Goal: Book appointment/travel/reservation

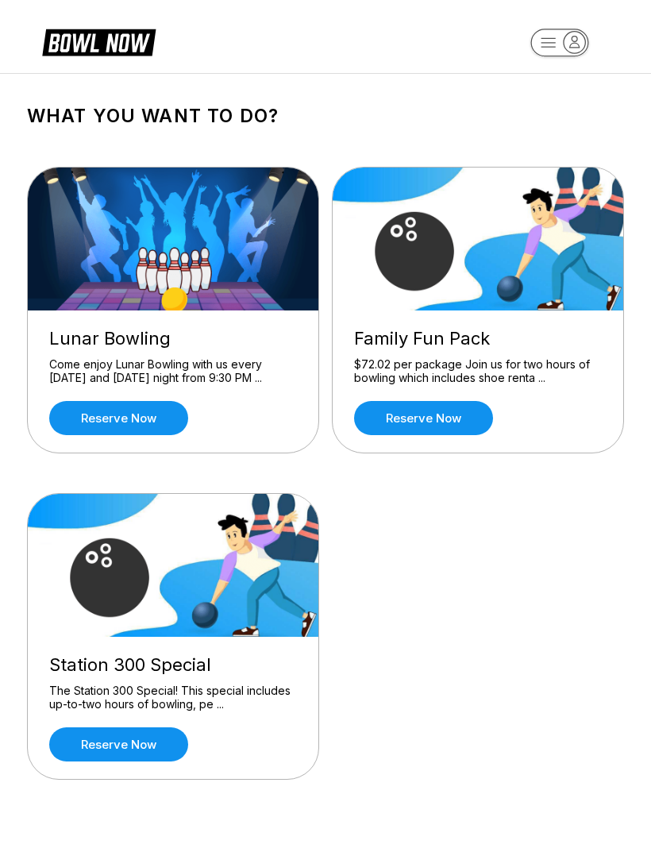
click at [530, 384] on div "$72.02 per package Join us for two hours of bowling which includes shoe renta .…" at bounding box center [478, 371] width 248 height 28
click at [473, 429] on link "Reserve now" at bounding box center [423, 418] width 139 height 34
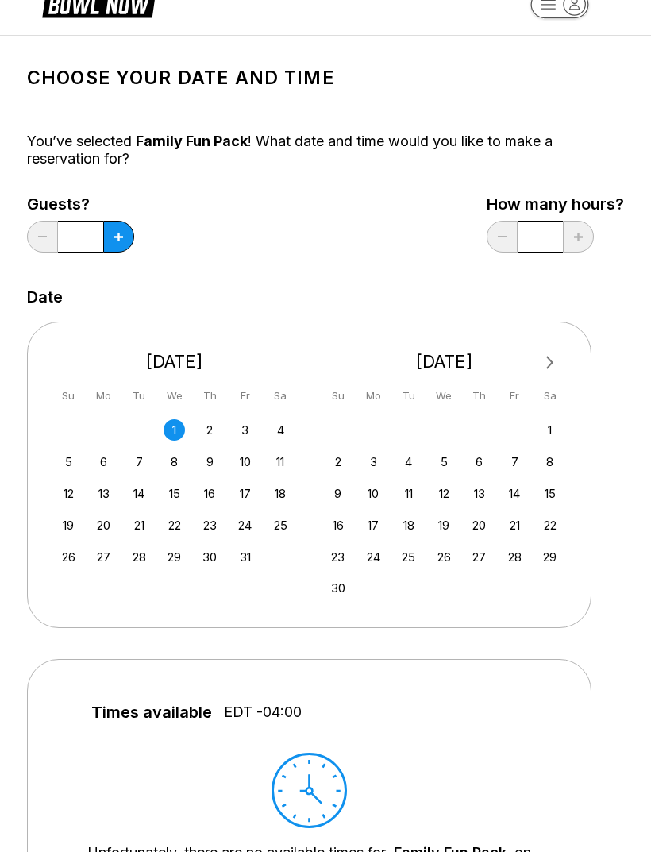
click at [123, 239] on button at bounding box center [118, 238] width 31 height 32
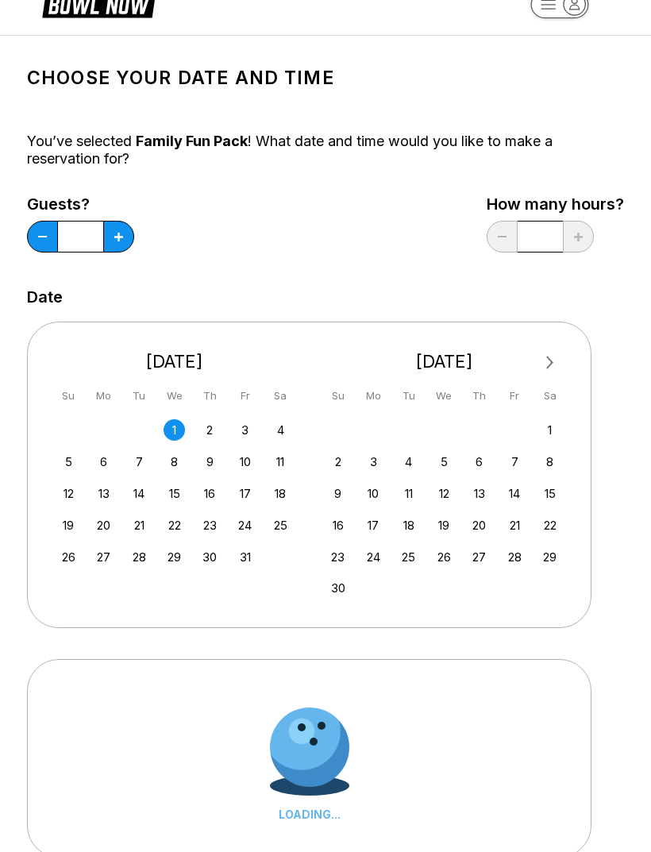
click at [123, 239] on button at bounding box center [118, 237] width 31 height 32
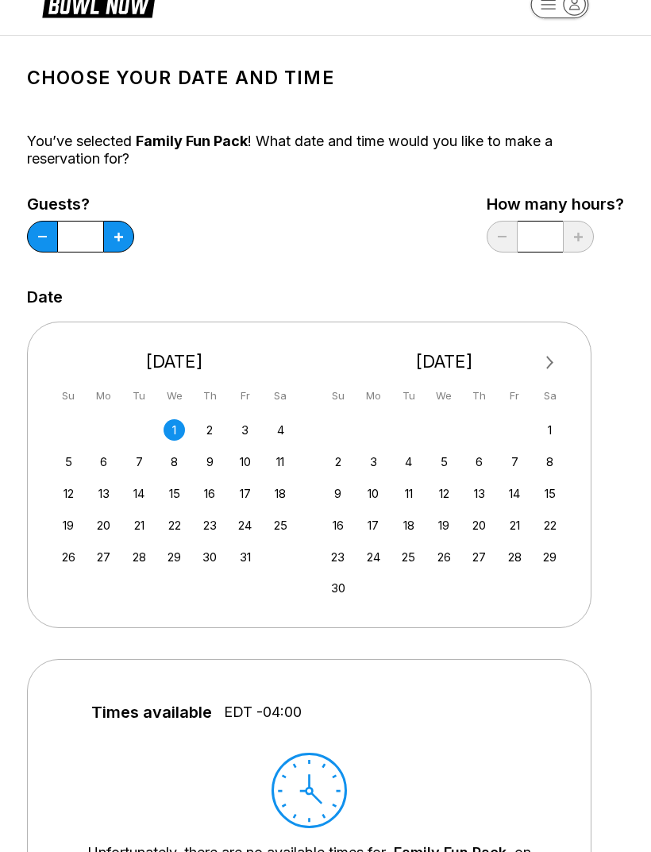
scroll to position [35, 0]
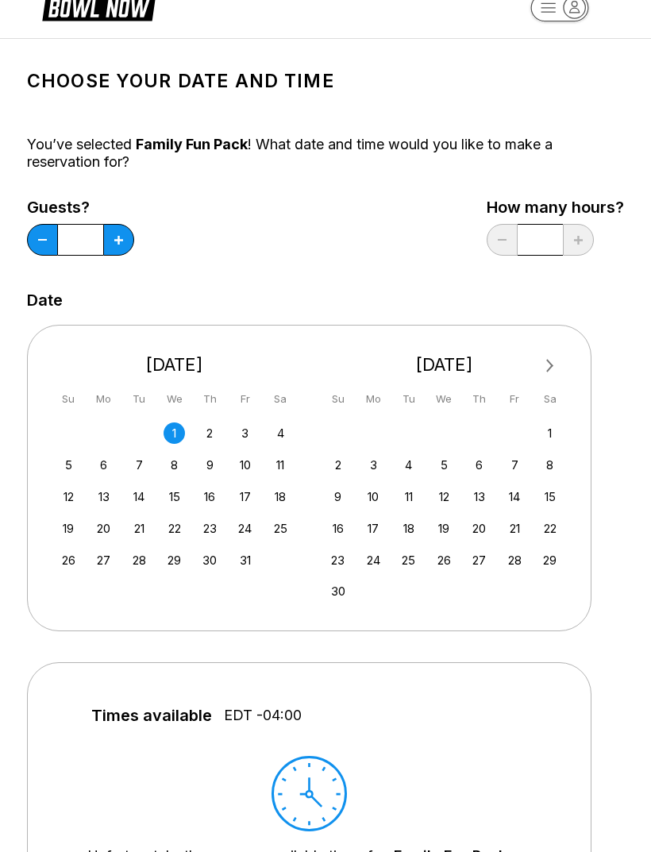
click at [132, 240] on button at bounding box center [118, 240] width 31 height 32
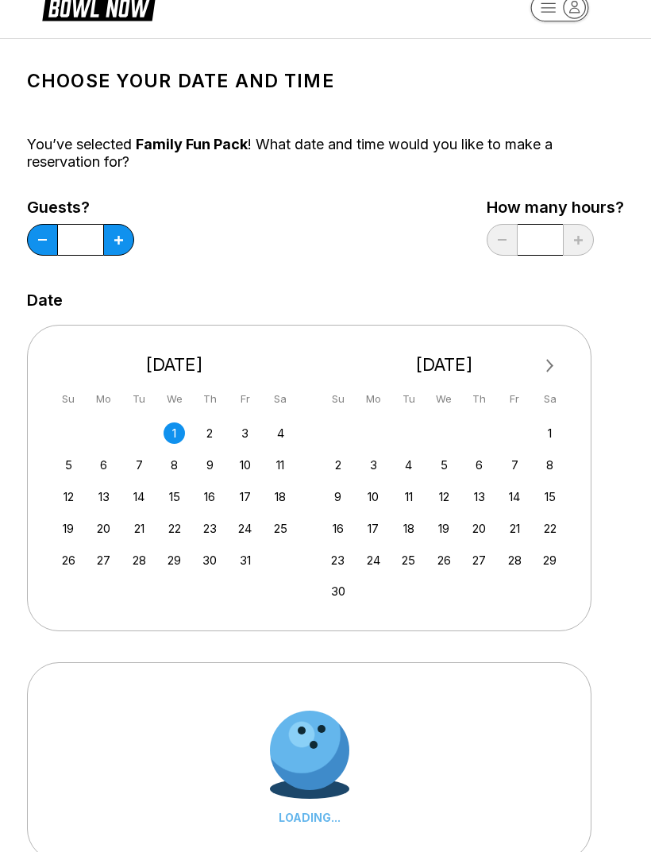
click at [133, 241] on button at bounding box center [118, 240] width 31 height 32
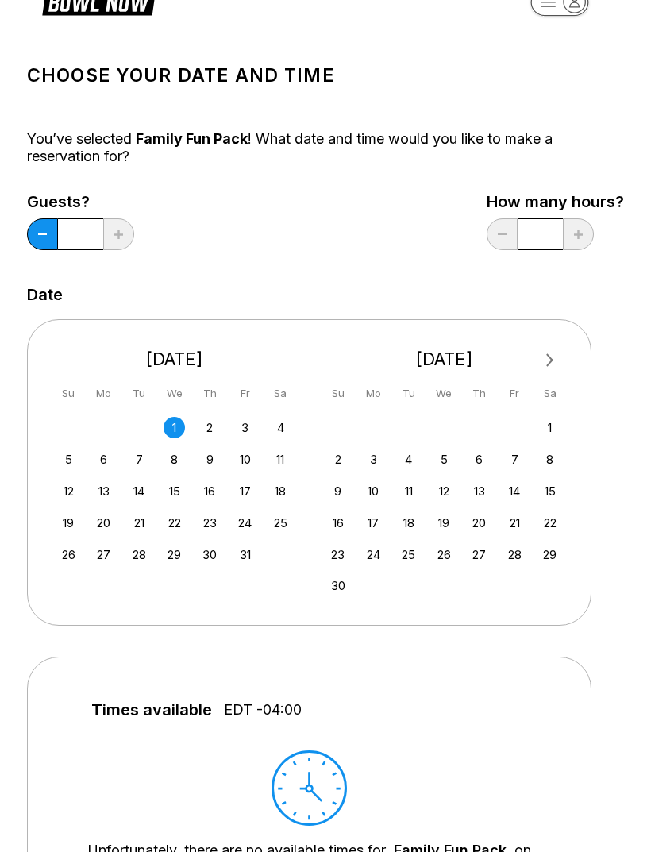
scroll to position [44, 0]
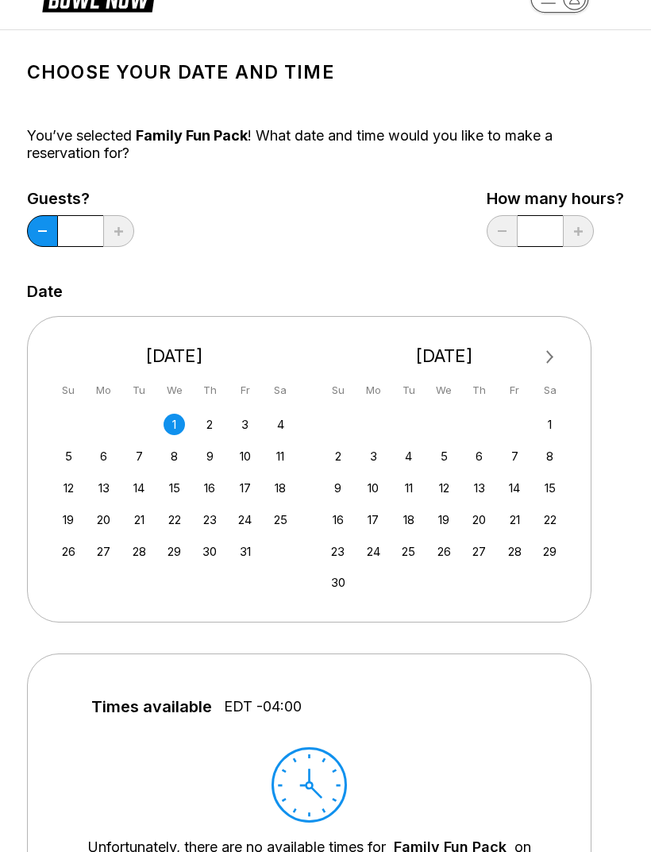
click at [49, 240] on button at bounding box center [42, 231] width 31 height 32
click at [41, 229] on button at bounding box center [42, 231] width 31 height 32
click at [48, 240] on button at bounding box center [42, 231] width 31 height 32
click at [54, 240] on button at bounding box center [42, 231] width 31 height 32
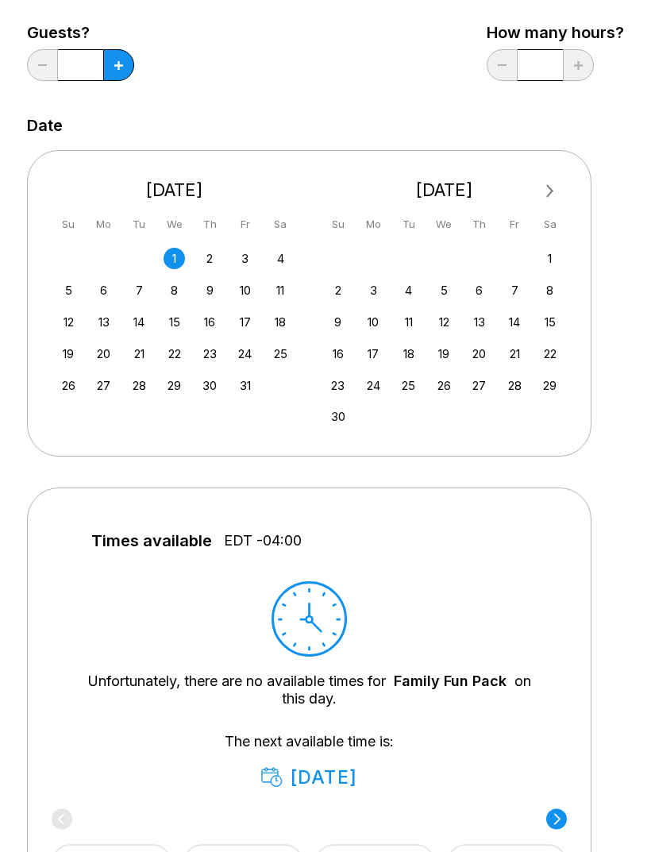
scroll to position [209, 0]
click at [79, 287] on div "5" at bounding box center [68, 290] width 21 height 21
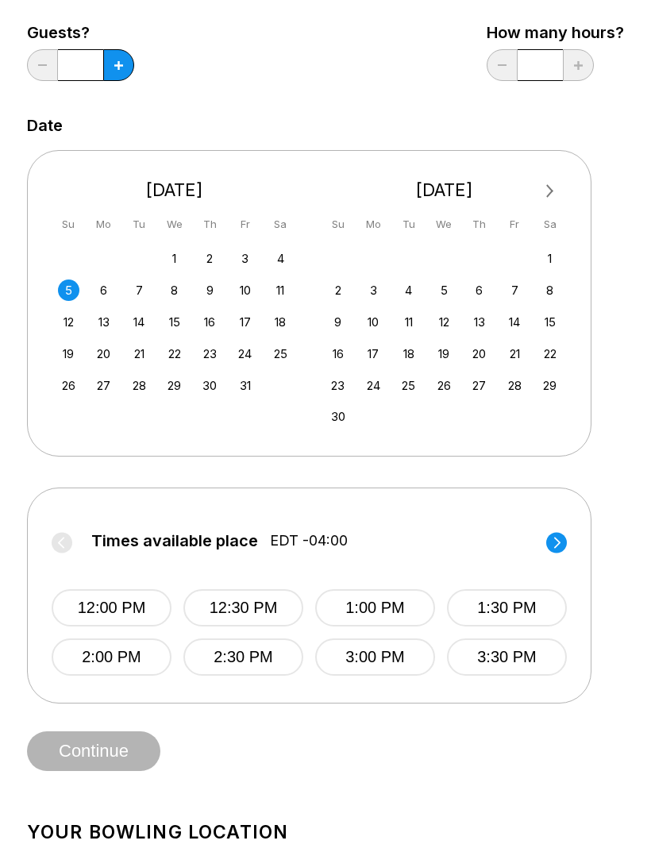
click at [80, 61] on input "*" at bounding box center [80, 65] width 45 height 32
click at [100, 57] on input "*" at bounding box center [80, 65] width 45 height 32
click at [111, 56] on button at bounding box center [118, 65] width 31 height 32
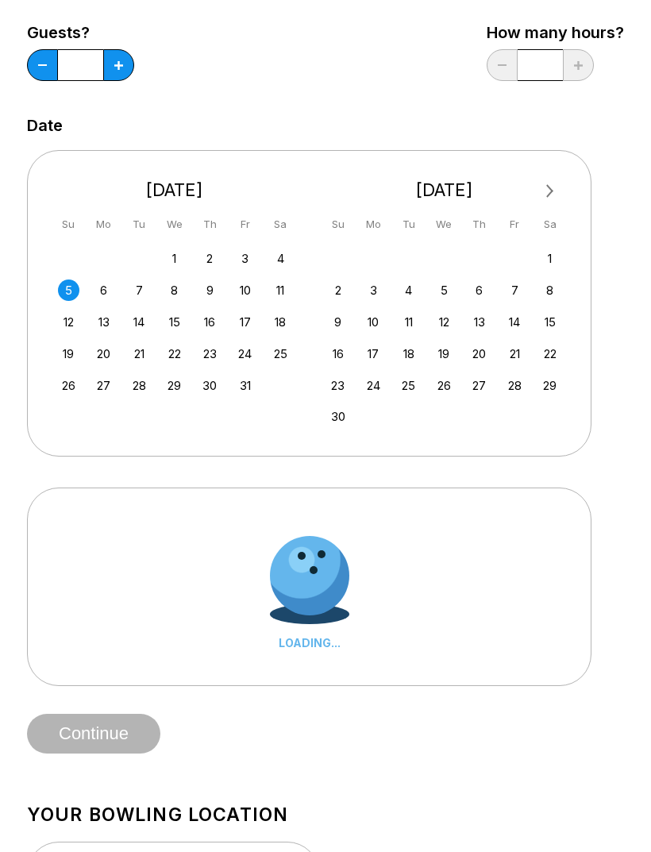
click at [106, 56] on button at bounding box center [118, 65] width 31 height 32
click at [113, 57] on button at bounding box center [118, 65] width 31 height 32
click at [115, 58] on button at bounding box center [118, 65] width 31 height 32
type input "*"
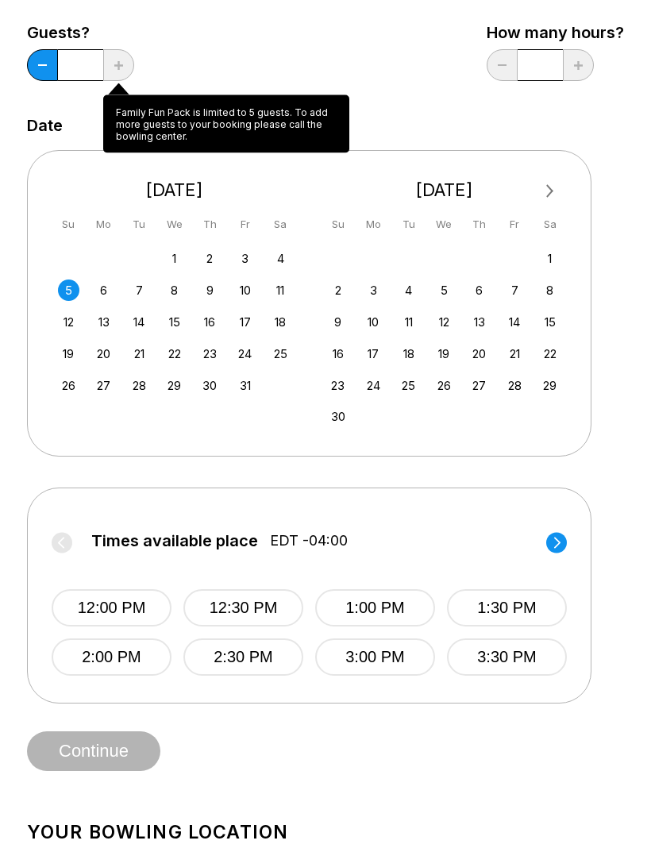
click at [611, 486] on div "Choose your Date and time You’ve selected Family Fun Pack ! What date and time …" at bounding box center [325, 327] width 597 height 888
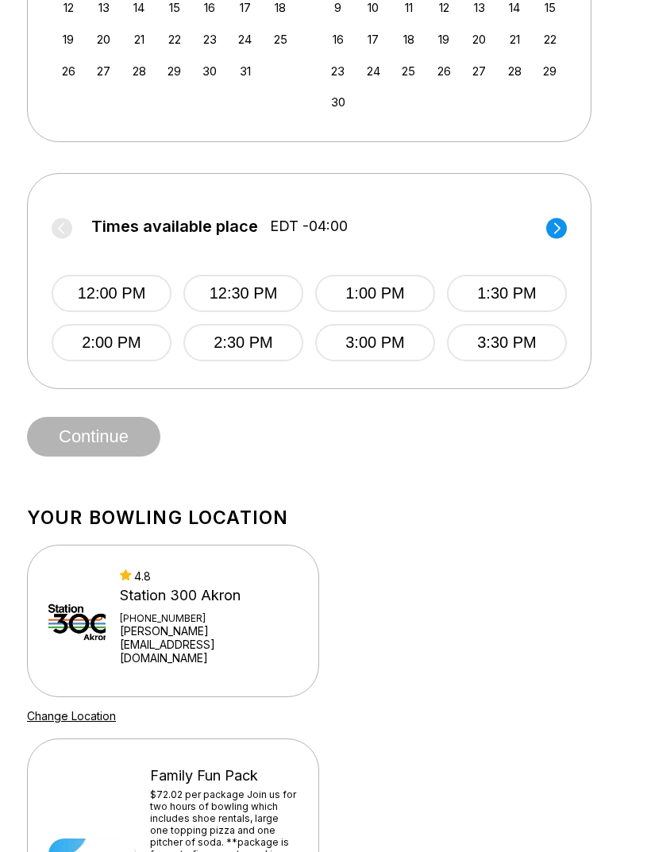
scroll to position [526, 0]
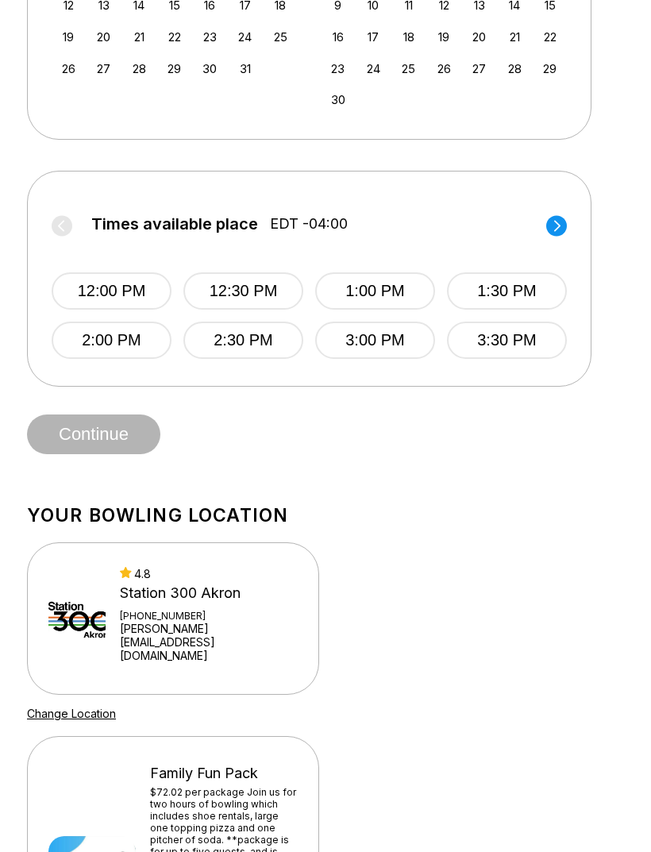
click at [106, 408] on div "Choose your Date and time You’ve selected Family Fun Pack ! What date and time …" at bounding box center [325, 11] width 597 height 888
click at [152, 353] on button "2:00 PM" at bounding box center [112, 340] width 120 height 37
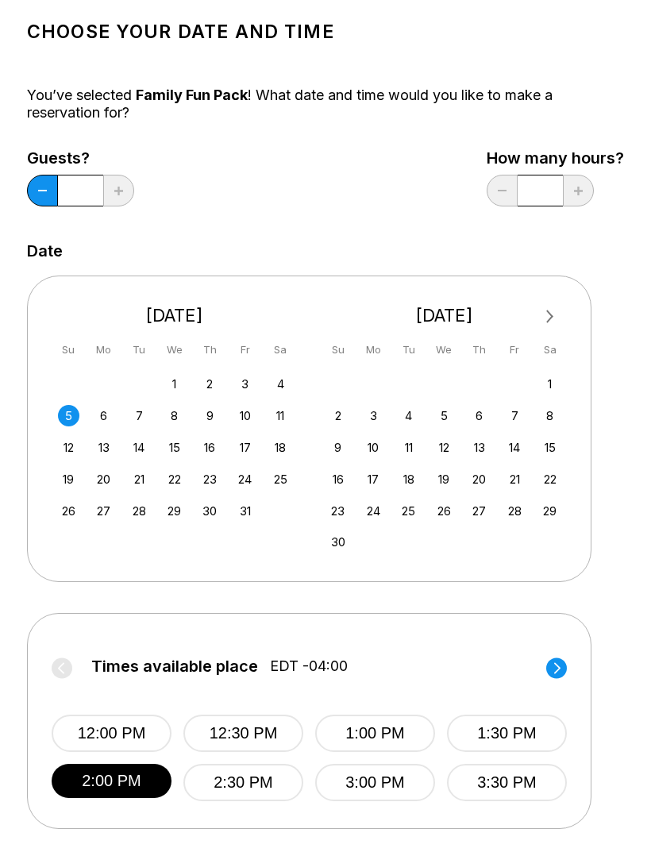
scroll to position [0, 0]
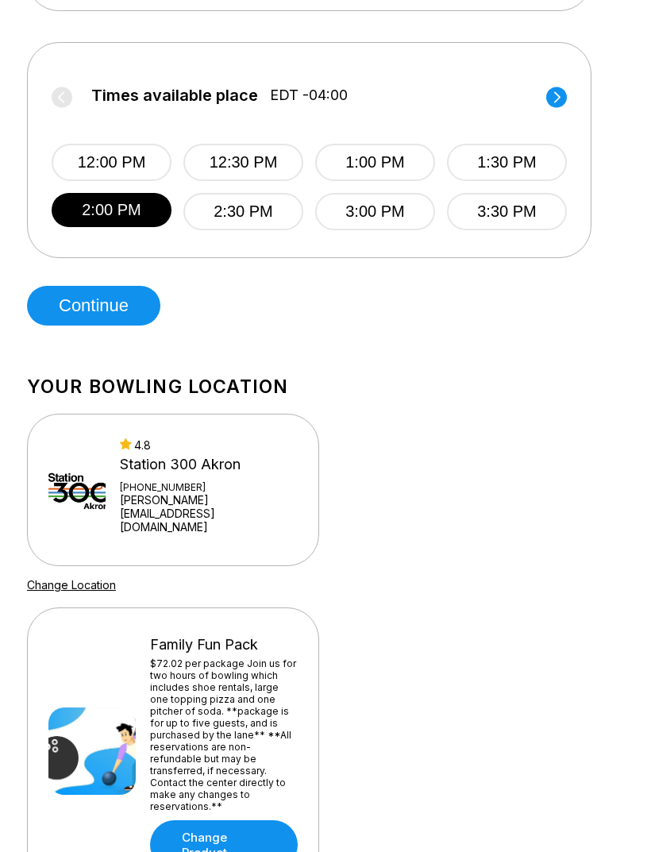
click at [53, 308] on button "Continue" at bounding box center [93, 307] width 133 height 40
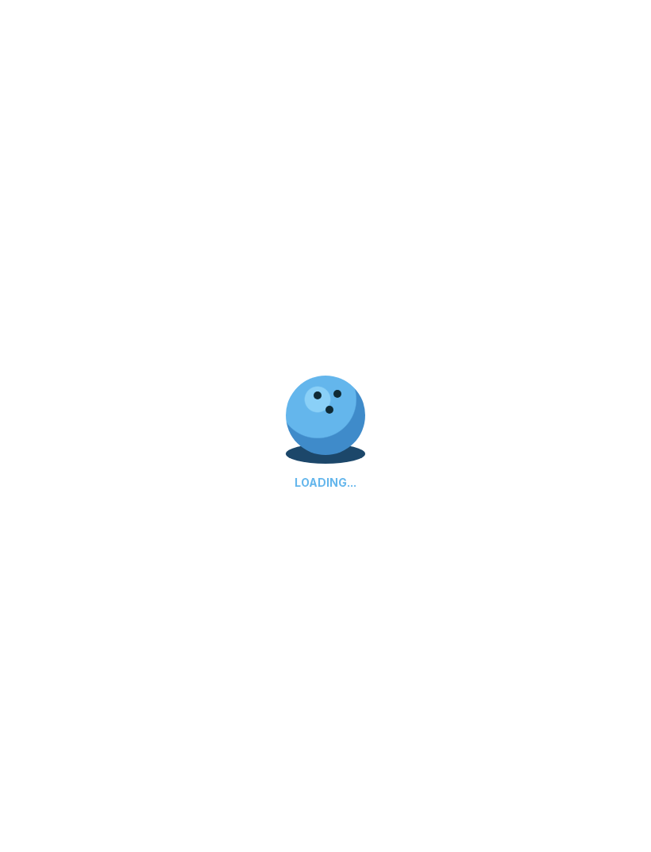
select select "**"
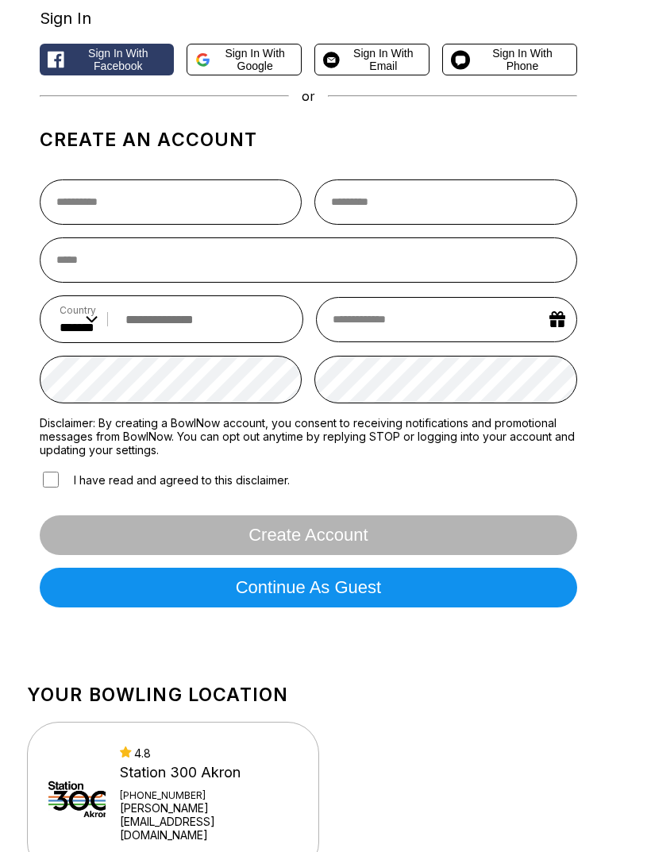
scroll to position [104, 0]
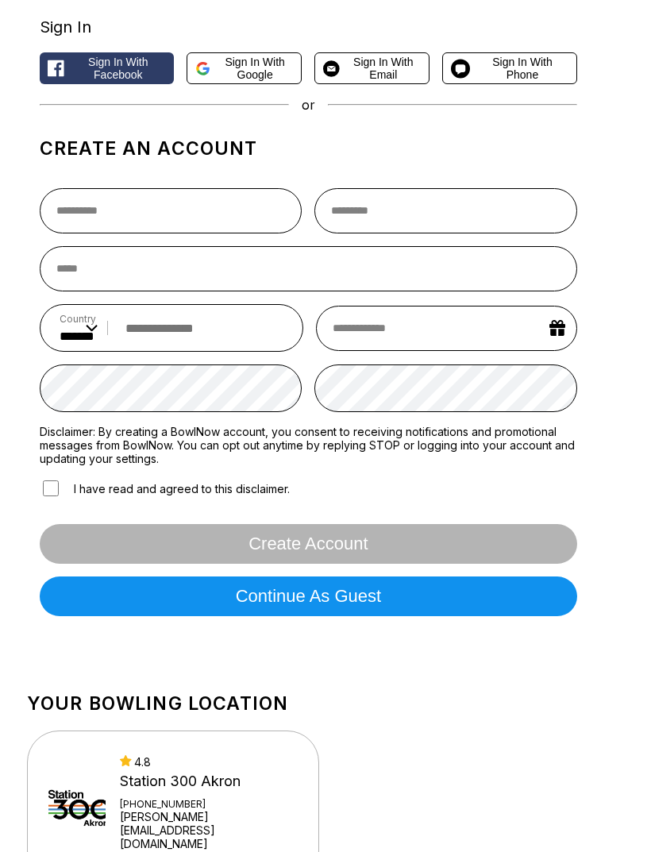
click at [199, 75] on icon at bounding box center [202, 69] width 15 height 20
click at [184, 229] on input "text" at bounding box center [171, 210] width 262 height 45
type input "******"
click at [439, 225] on input "text" at bounding box center [445, 210] width 262 height 45
type input "********"
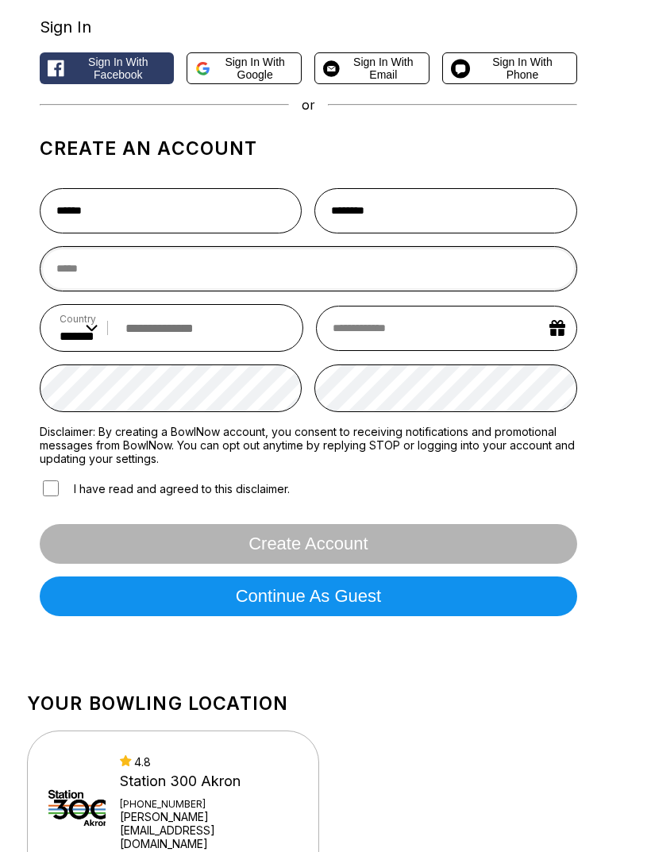
type input "**********"
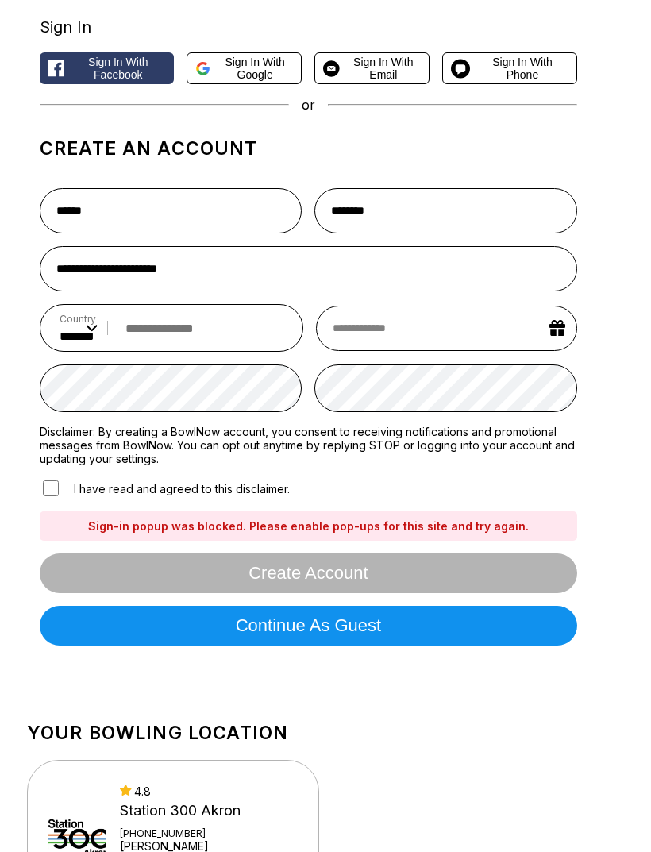
click at [257, 337] on input "tel" at bounding box center [201, 328] width 166 height 29
type input "**********"
select select "*"
select select "****"
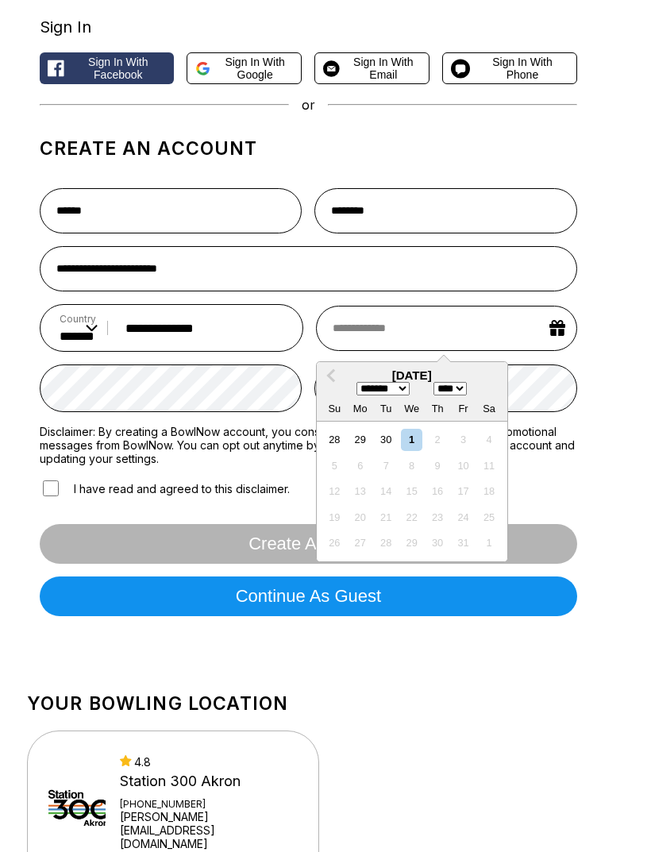
click at [389, 395] on select "******* ******** ***** ***** *** **** **** ****** ********* ******* ******** **…" at bounding box center [383, 388] width 53 height 13
select select "*"
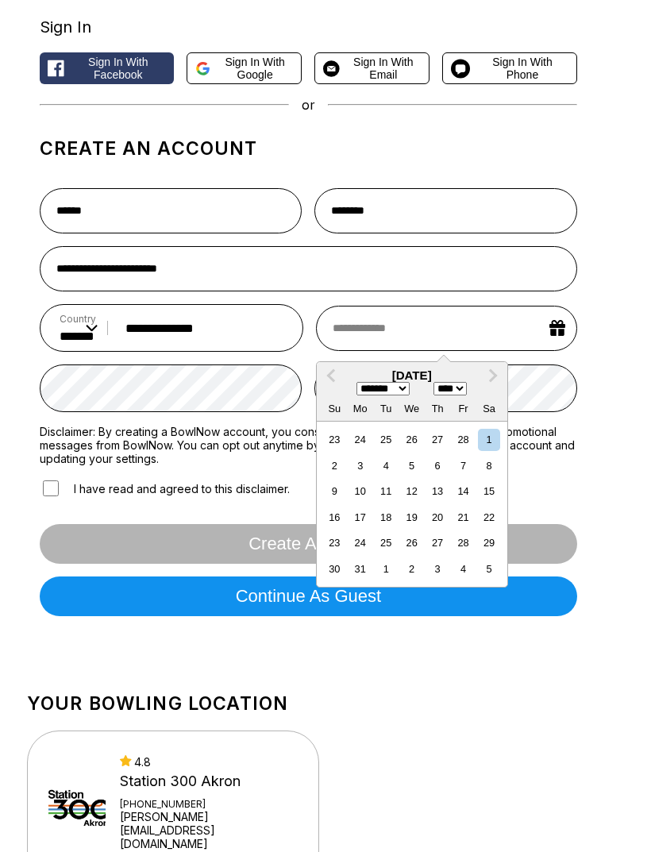
click at [453, 395] on select "**** **** **** **** **** **** **** **** **** **** **** **** **** **** **** ****…" at bounding box center [450, 388] width 33 height 13
select select "****"
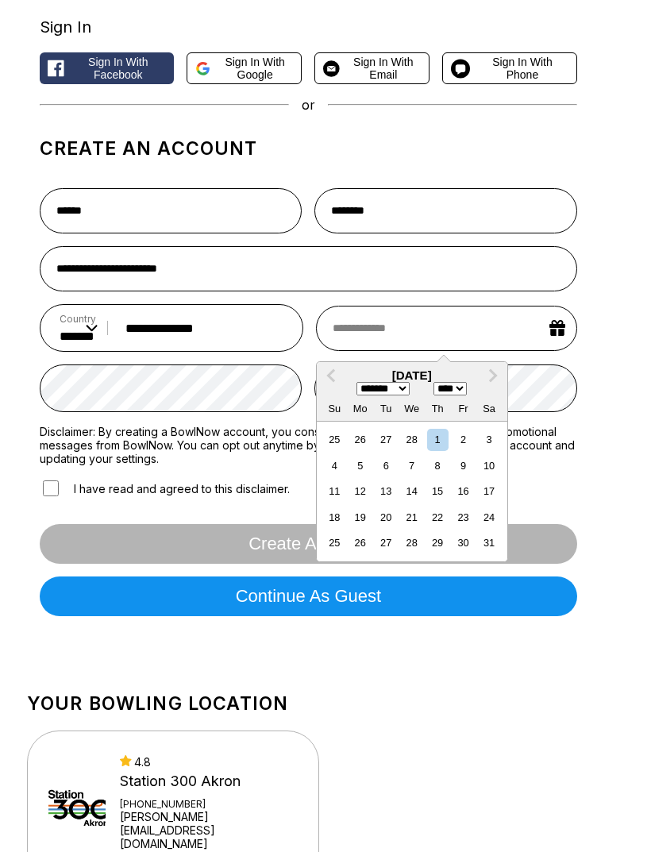
click at [414, 498] on div "14" at bounding box center [411, 490] width 21 height 21
type input "**********"
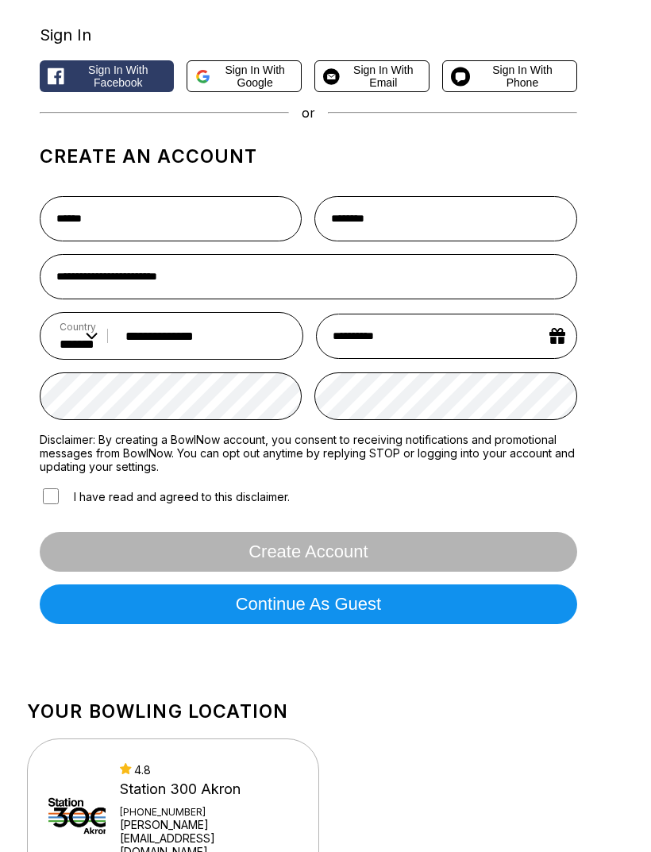
scroll to position [94, 0]
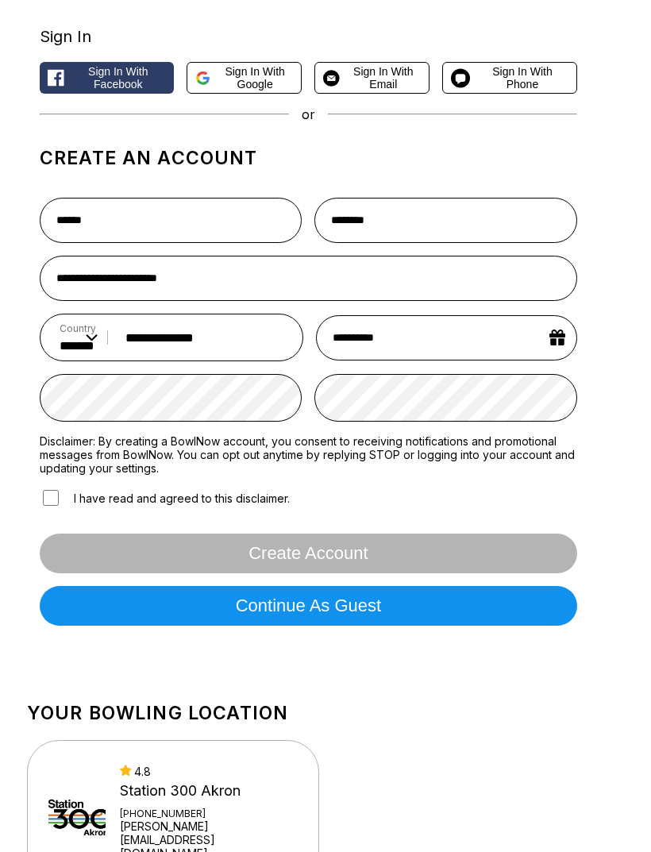
click at [210, 83] on icon at bounding box center [202, 78] width 15 height 20
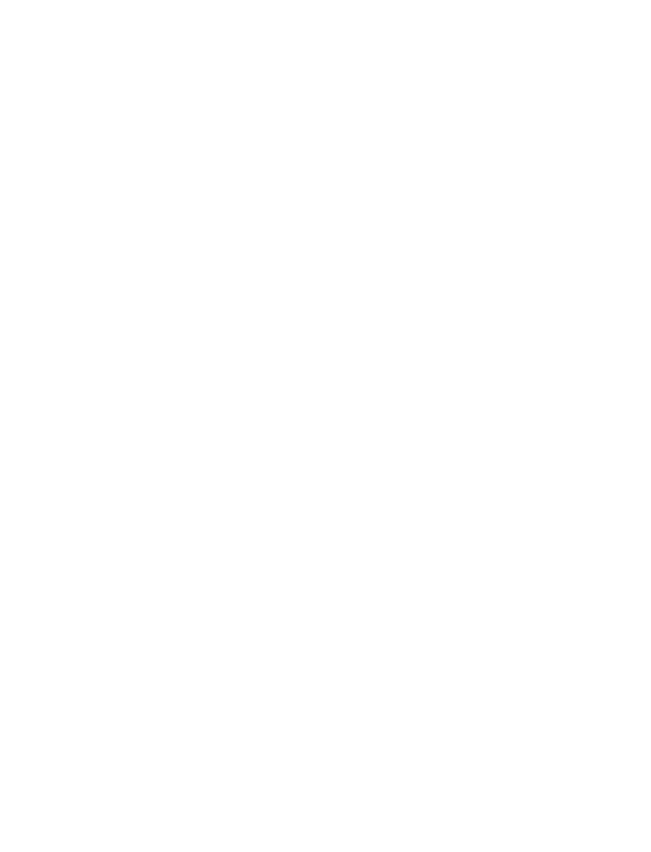
scroll to position [0, 0]
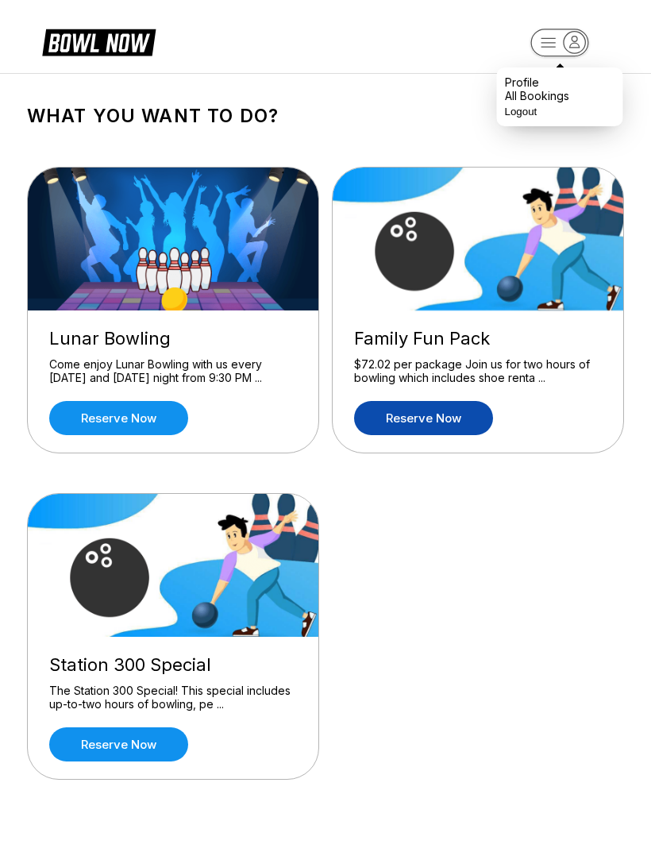
click at [549, 102] on div "All Bookings" at bounding box center [537, 95] width 64 height 13
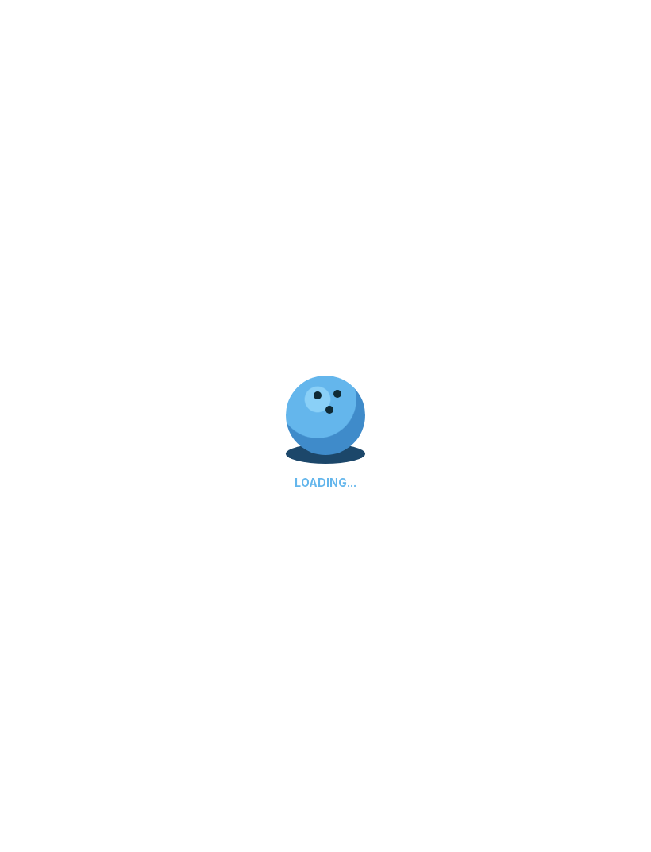
scroll to position [51, 0]
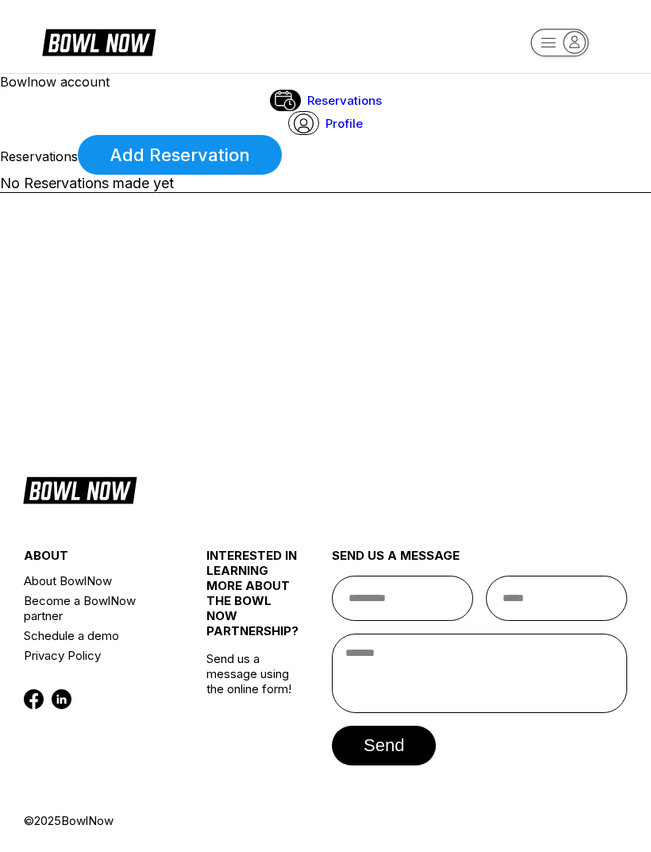
click at [282, 135] on link "Add Reservation" at bounding box center [180, 155] width 204 height 40
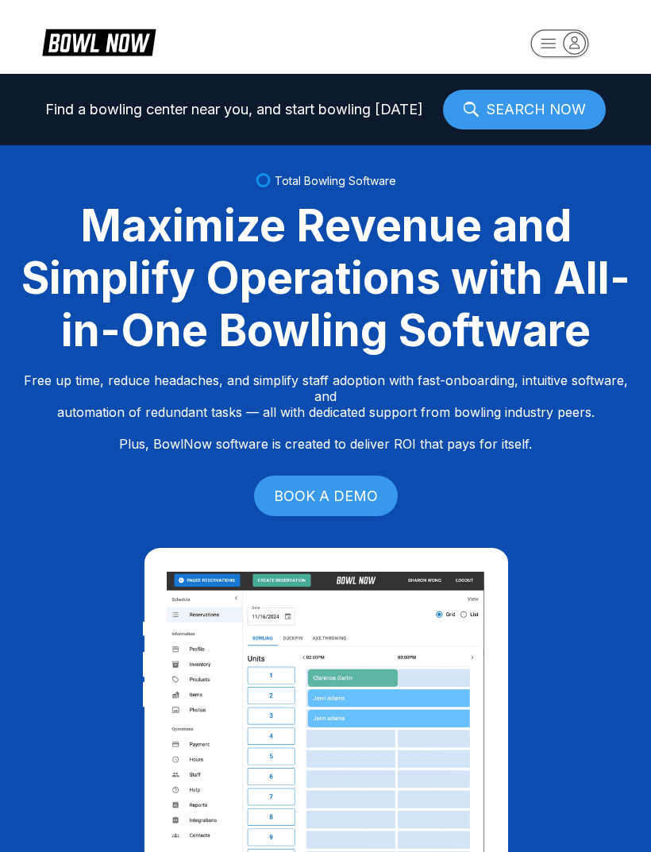
click at [583, 116] on link "SEARCH NOW" at bounding box center [524, 110] width 163 height 40
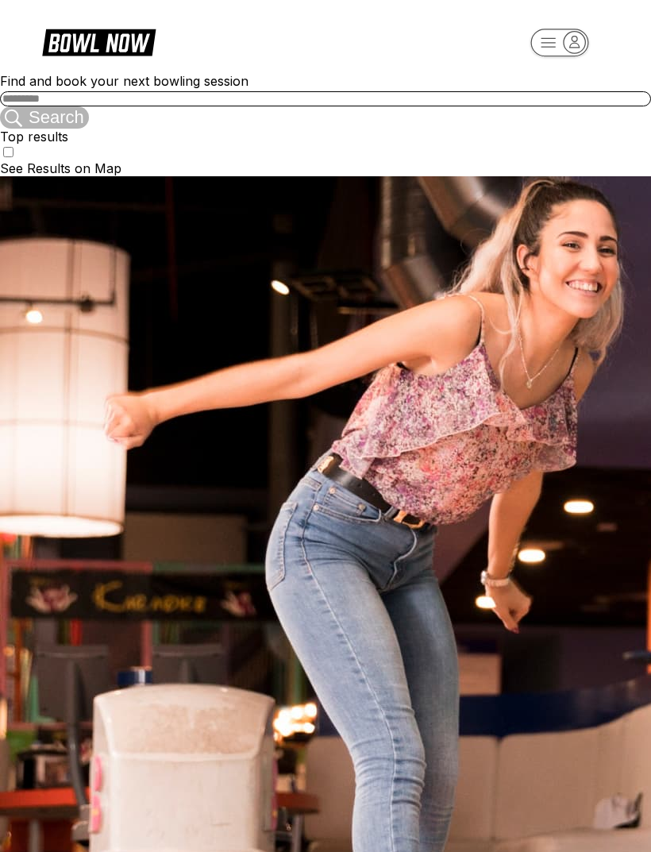
click at [283, 106] on input "text" at bounding box center [325, 98] width 651 height 15
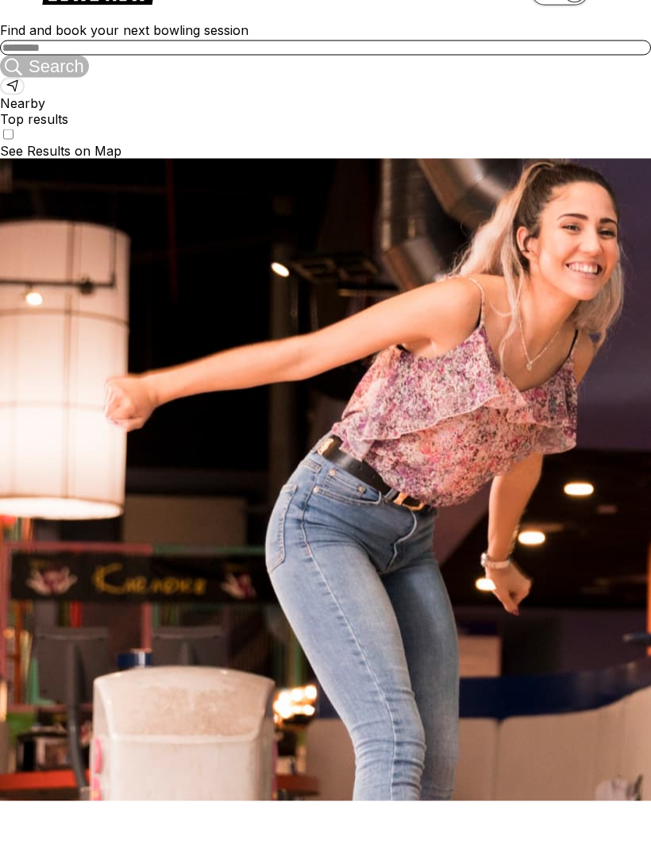
click at [415, 160] on div "Nearby" at bounding box center [325, 145] width 651 height 33
type input "******"
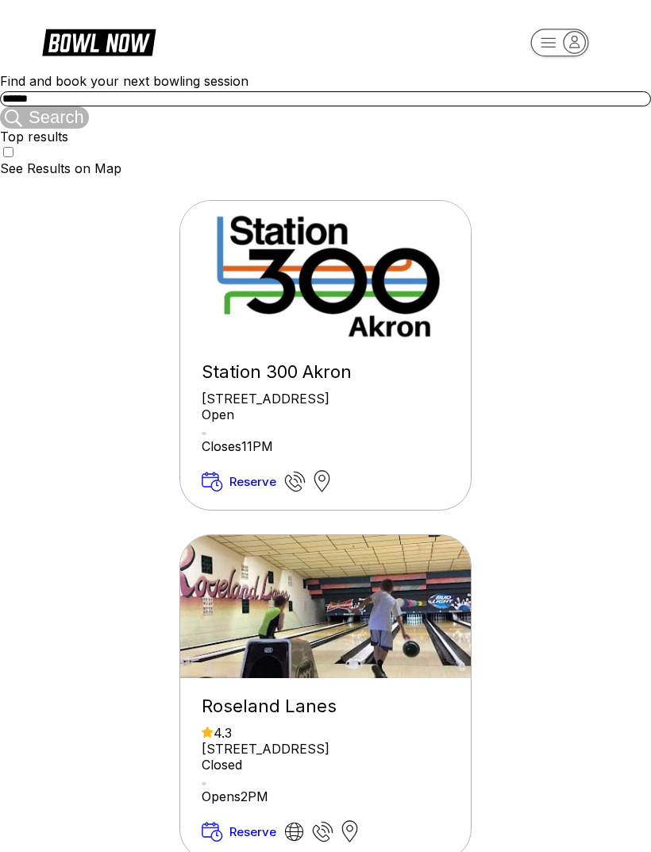
scroll to position [10, 0]
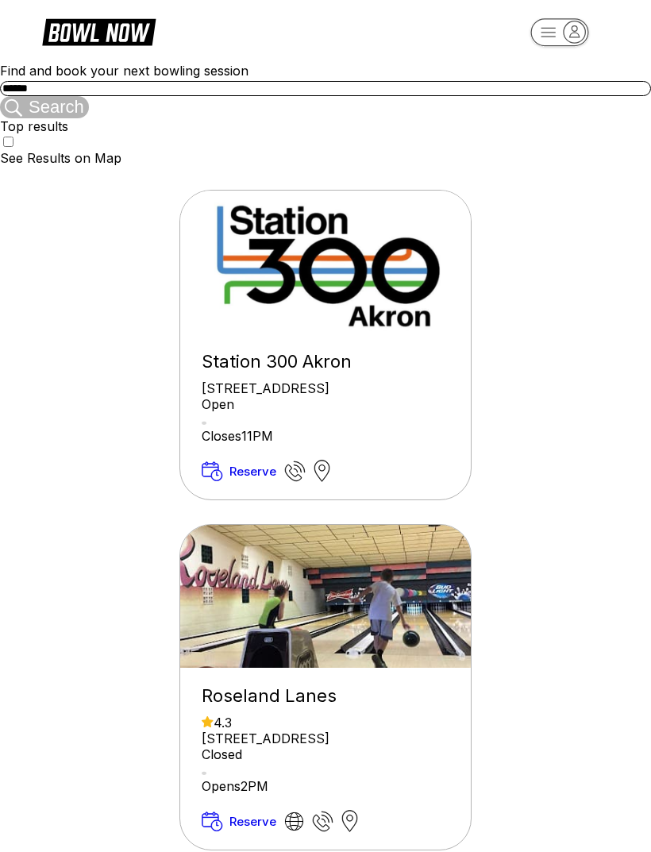
click at [180, 252] on img at bounding box center [326, 262] width 292 height 143
click at [229, 479] on span "Reserve" at bounding box center [252, 471] width 47 height 15
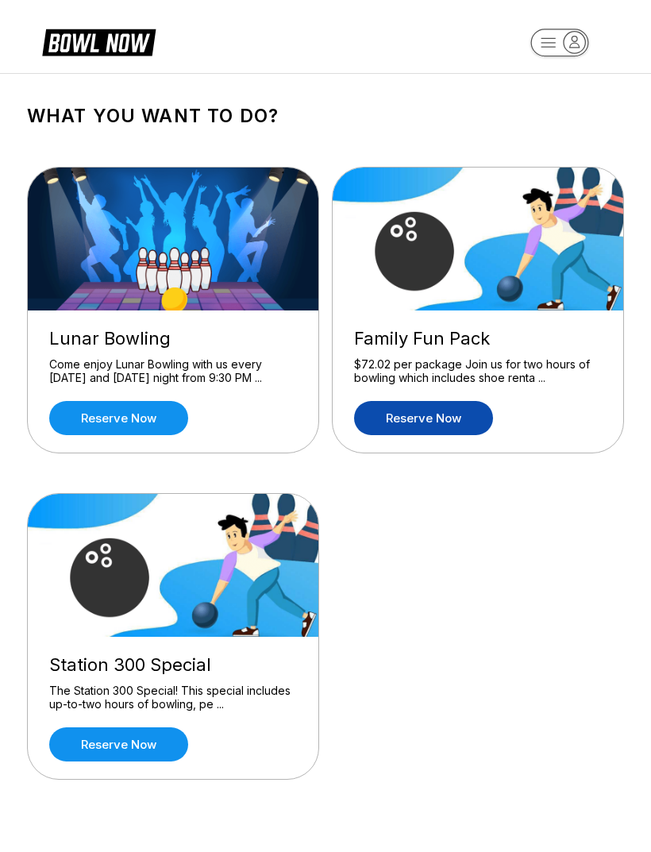
click at [171, 746] on link "Reserve now" at bounding box center [118, 744] width 139 height 34
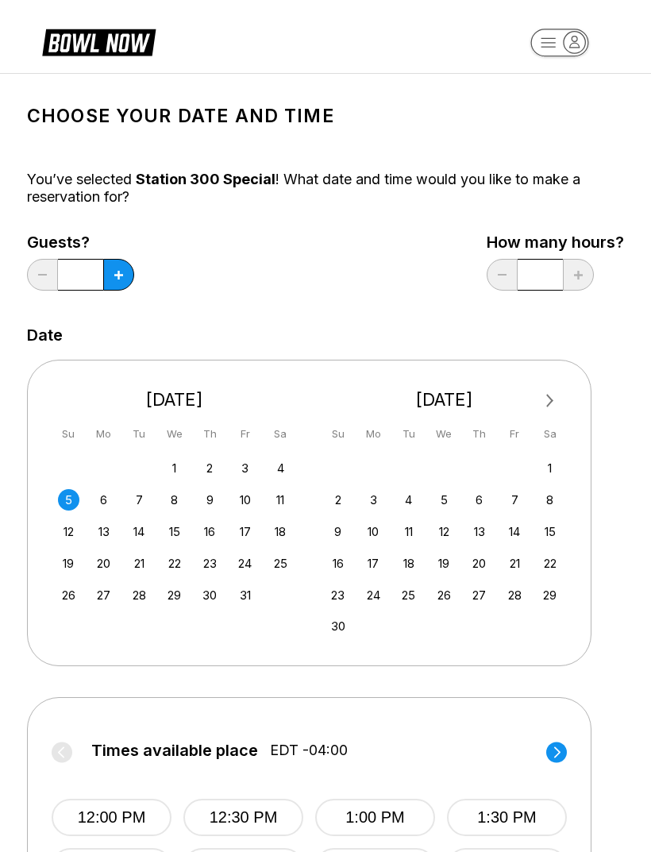
click at [114, 276] on button at bounding box center [118, 275] width 31 height 32
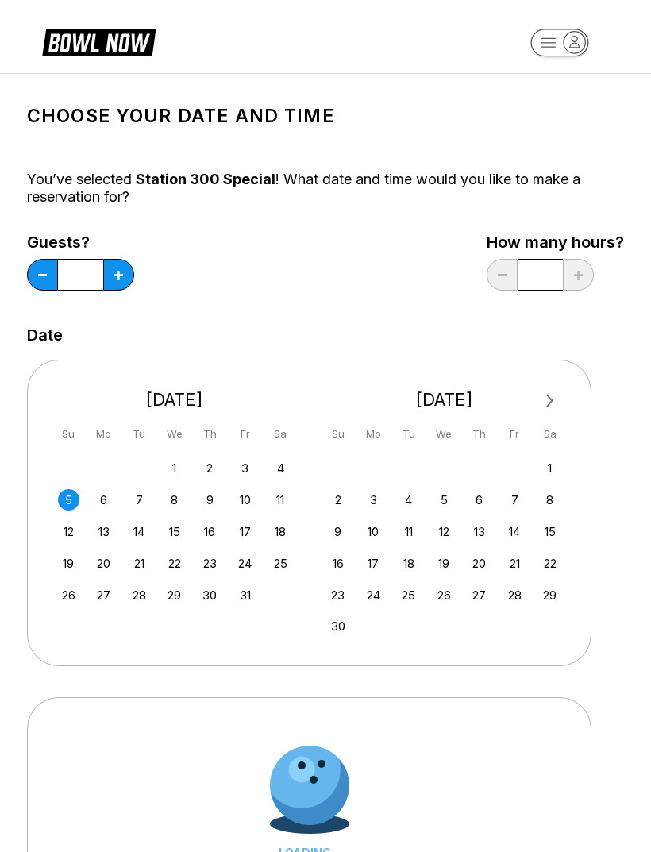
click at [114, 276] on button at bounding box center [118, 275] width 31 height 32
click at [120, 275] on icon at bounding box center [118, 275] width 9 height 9
click at [119, 274] on icon at bounding box center [118, 275] width 9 height 9
click at [117, 277] on icon at bounding box center [118, 275] width 9 height 9
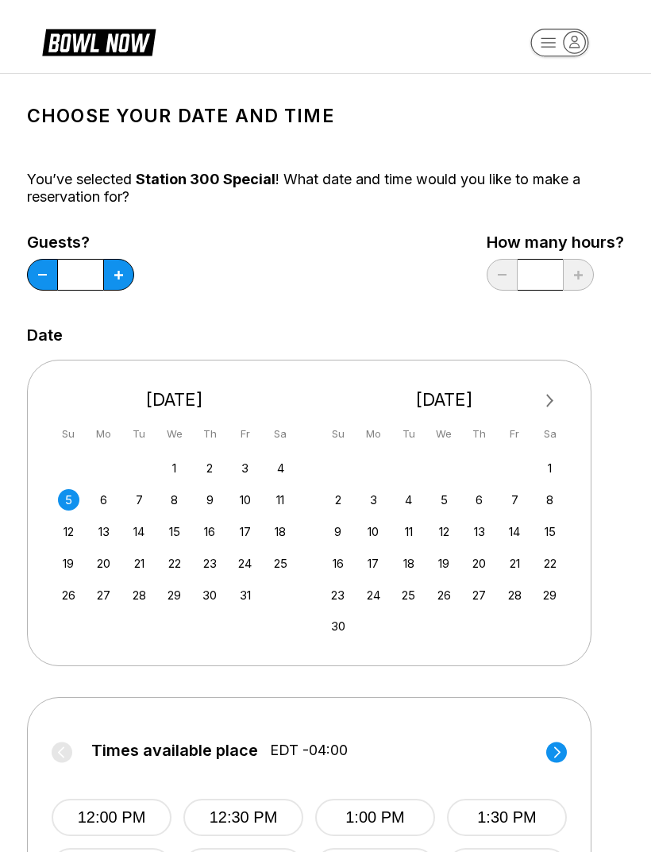
click at [116, 273] on icon at bounding box center [118, 275] width 9 height 9
type input "*"
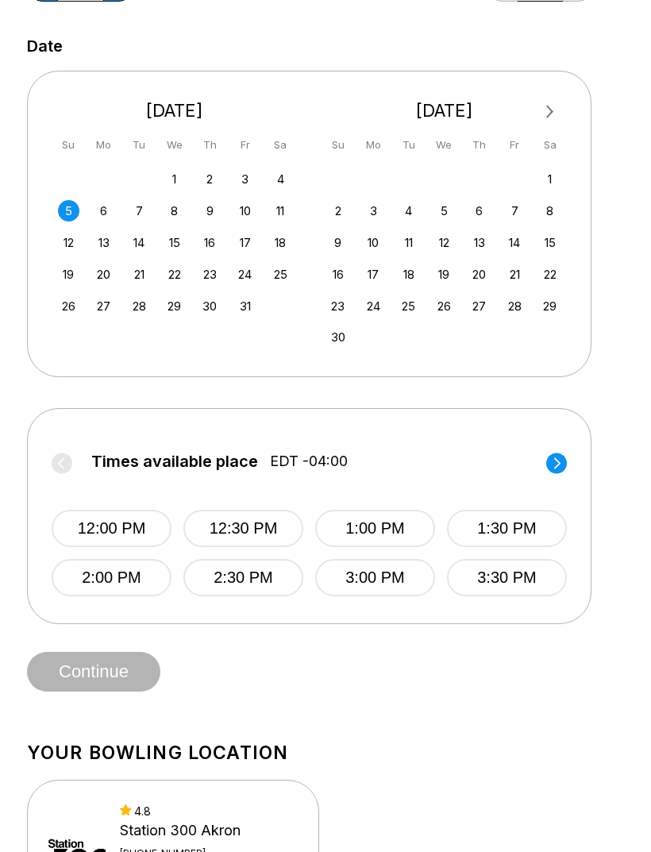
click at [161, 573] on button "2:00 PM" at bounding box center [112, 578] width 120 height 37
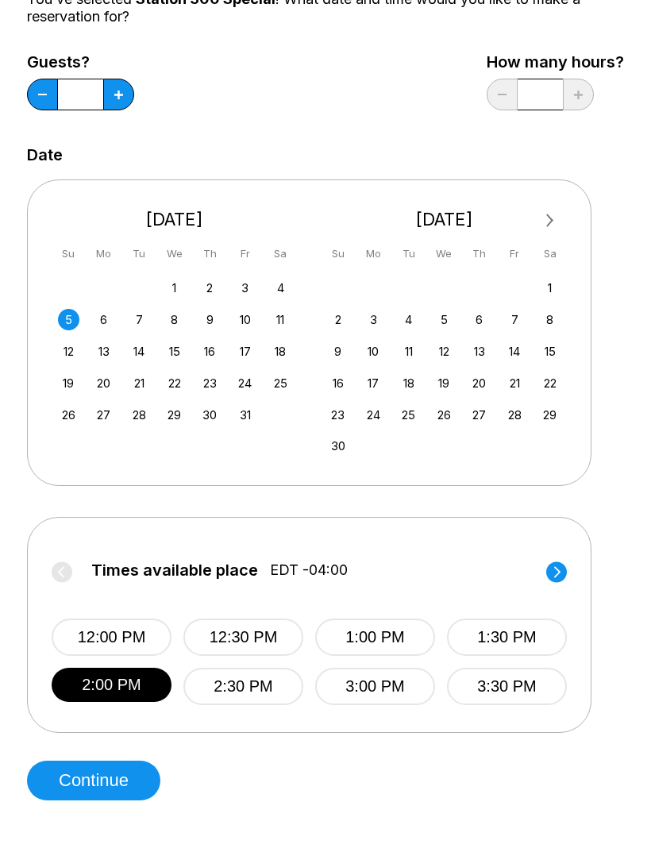
scroll to position [181, 0]
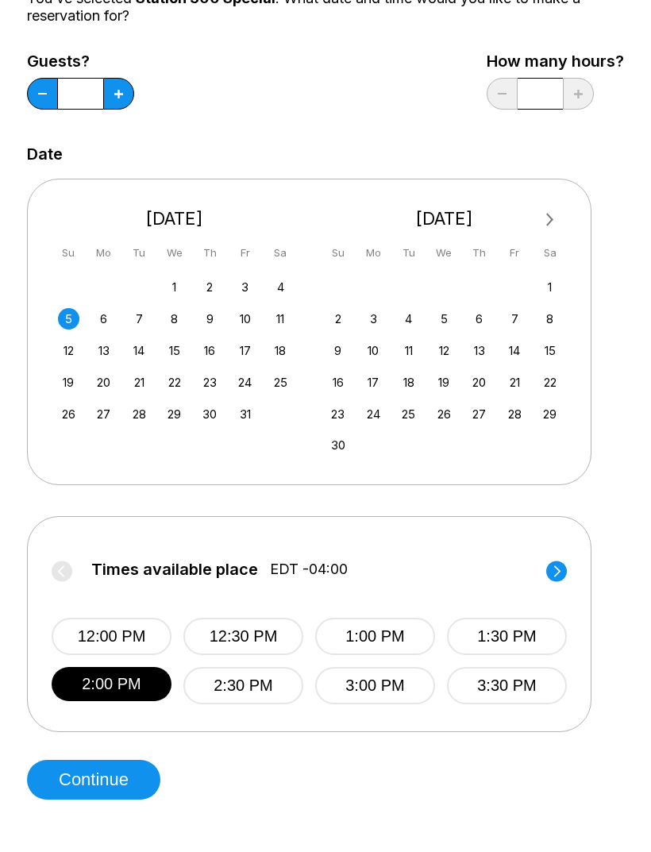
click at [146, 781] on button "Continue" at bounding box center [93, 780] width 133 height 40
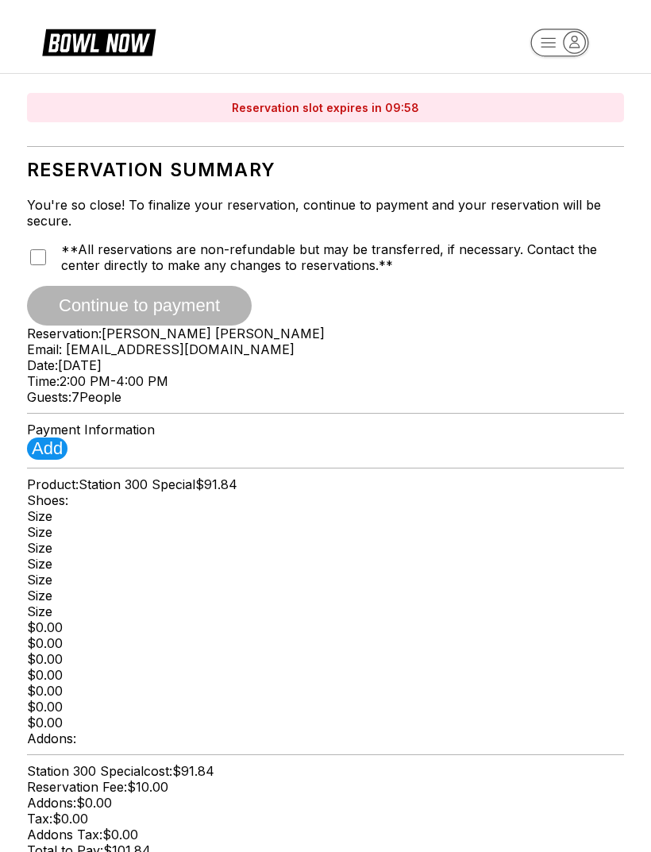
type input "**********"
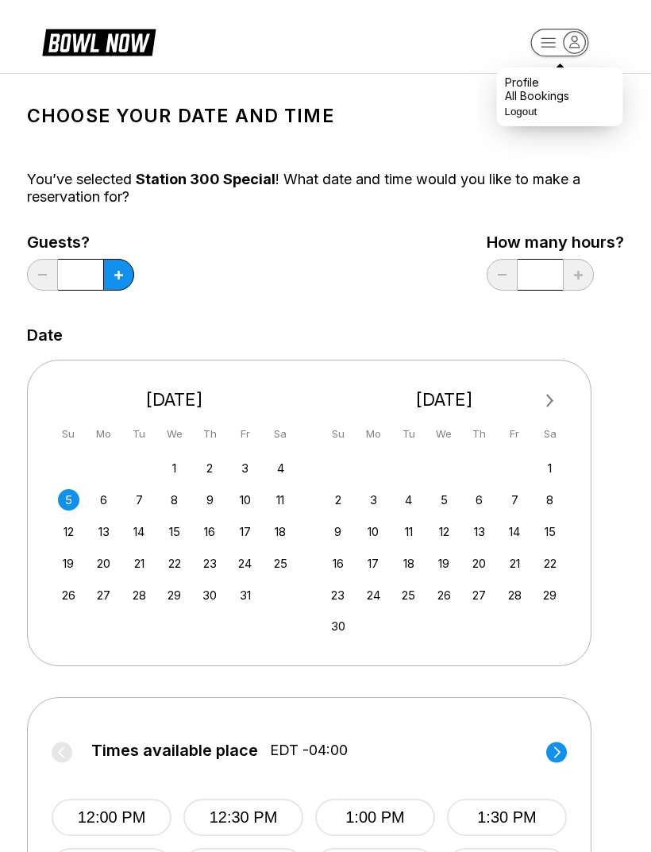
click at [444, 183] on div "You’ve selected Station 300 Special ! What date and time would you like to make…" at bounding box center [325, 188] width 597 height 35
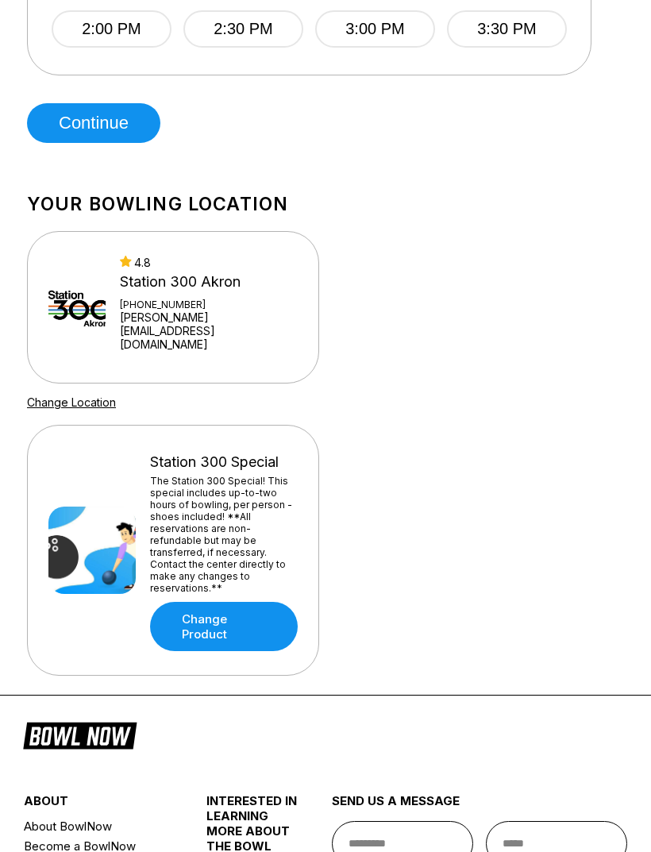
scroll to position [842, 0]
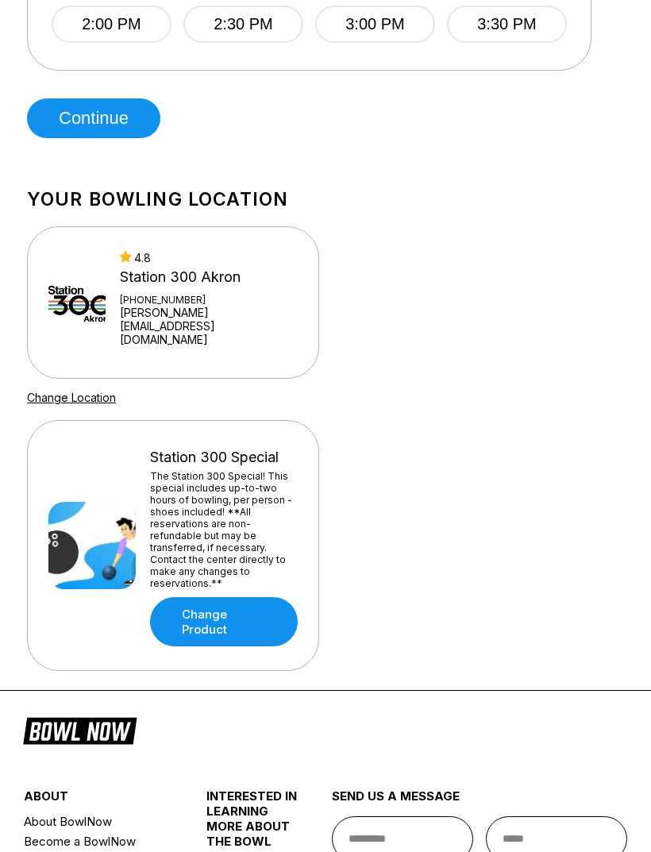
click at [210, 597] on link "Change Product" at bounding box center [224, 621] width 148 height 49
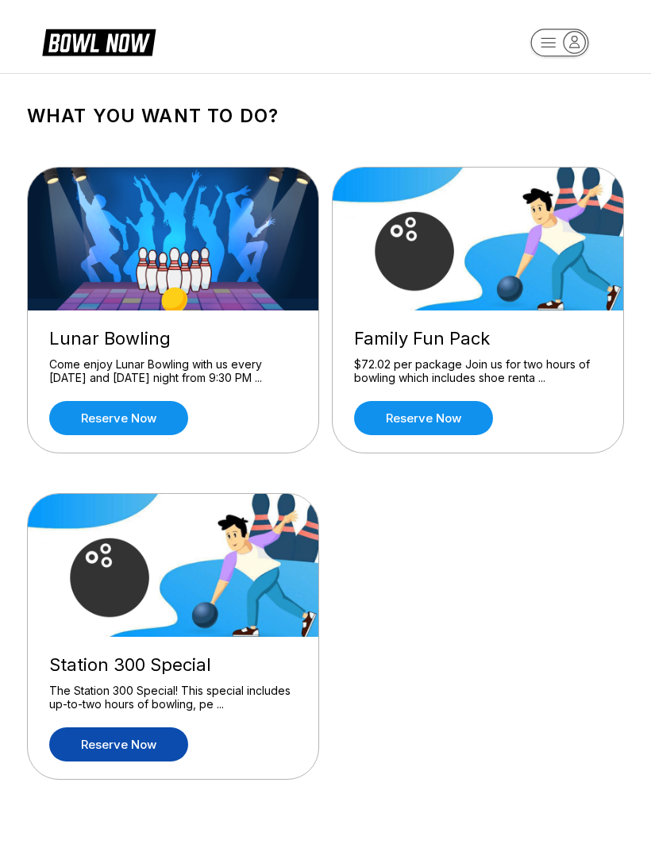
click at [472, 412] on link "Reserve now" at bounding box center [423, 418] width 139 height 34
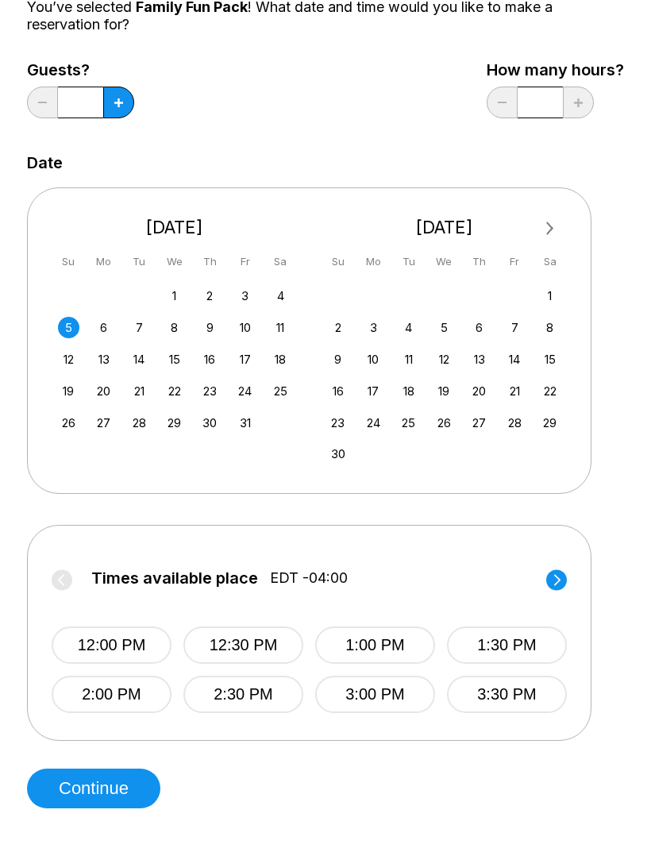
scroll to position [175, 0]
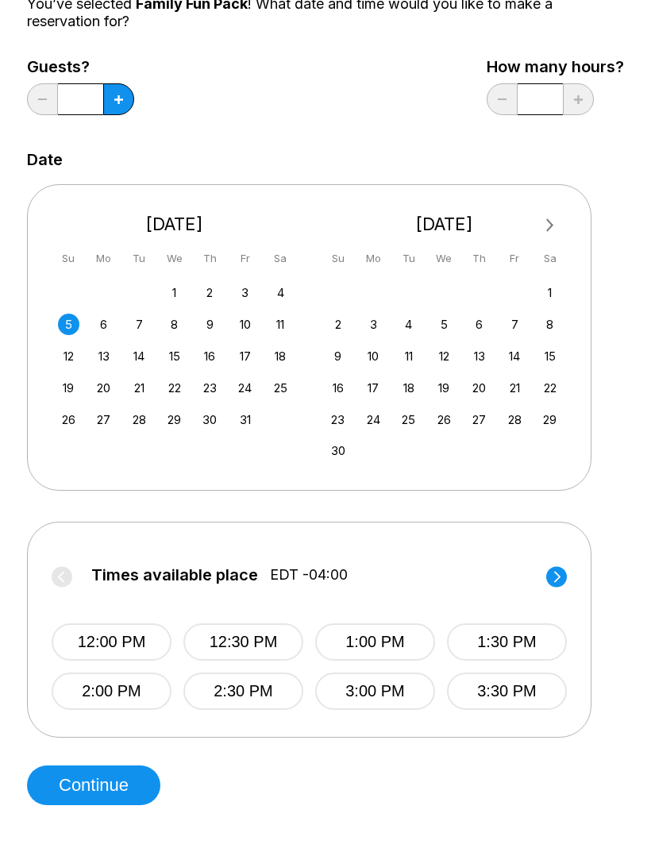
click at [140, 685] on button "2:00 PM" at bounding box center [112, 691] width 120 height 37
click at [127, 777] on button "Continue" at bounding box center [93, 785] width 133 height 40
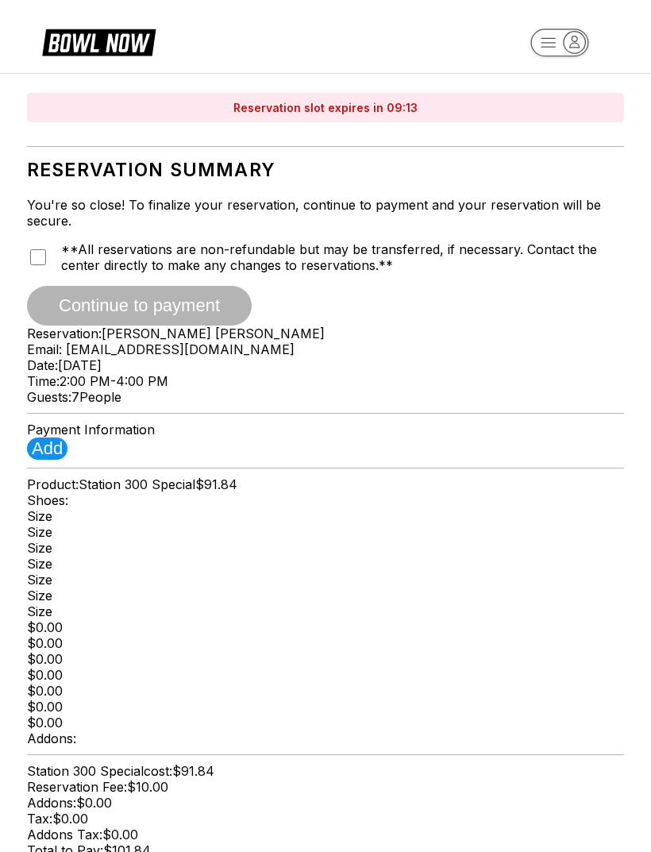
type input "**********"
